Goal: Find specific page/section: Find specific page/section

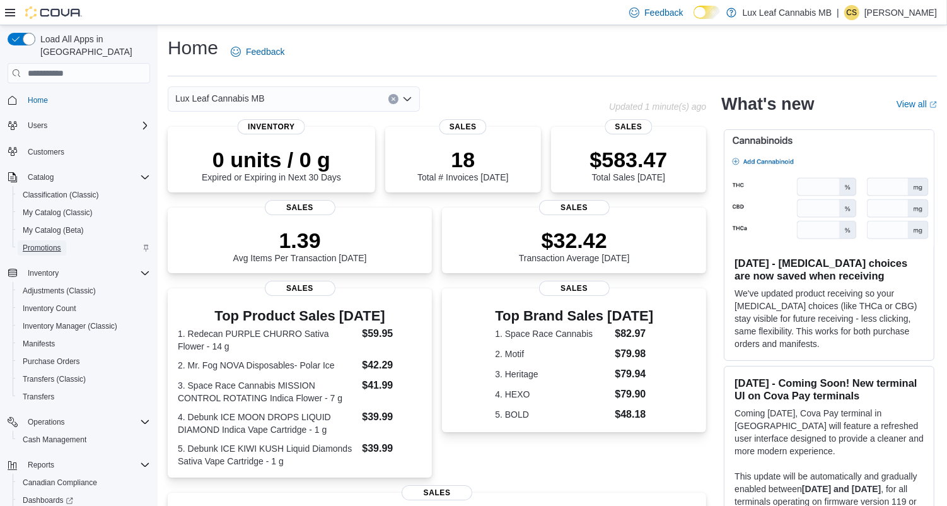
click at [42, 243] on span "Promotions" at bounding box center [42, 248] width 38 height 10
